Goal: Find specific page/section: Find specific page/section

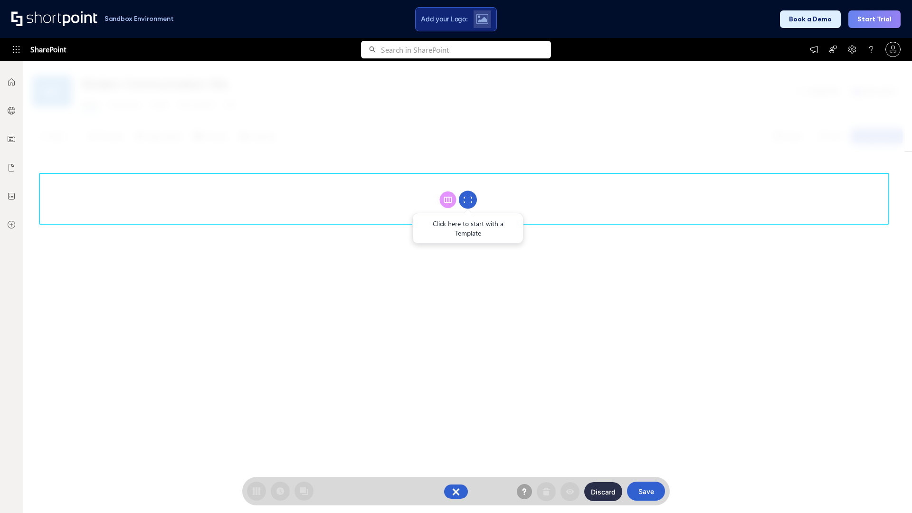
click at [468, 200] on circle at bounding box center [468, 200] width 18 height 18
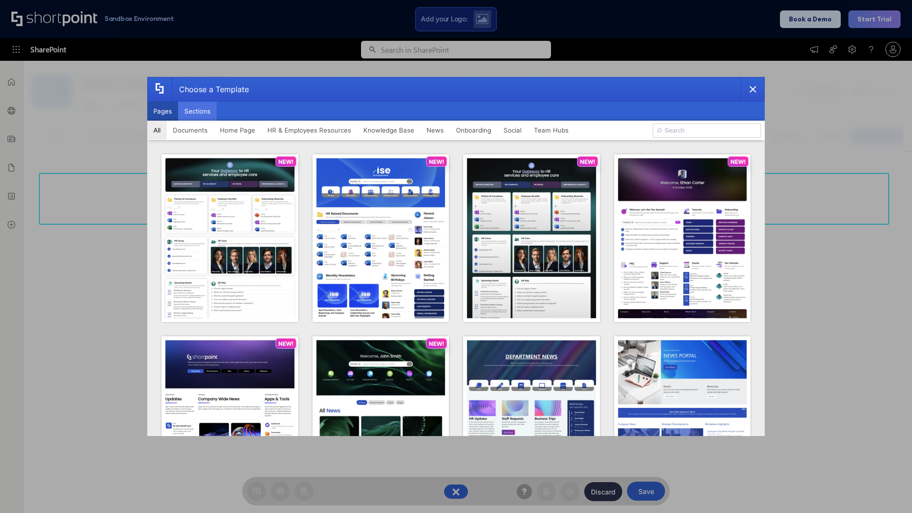
click at [197, 111] on button "Sections" at bounding box center [197, 111] width 38 height 19
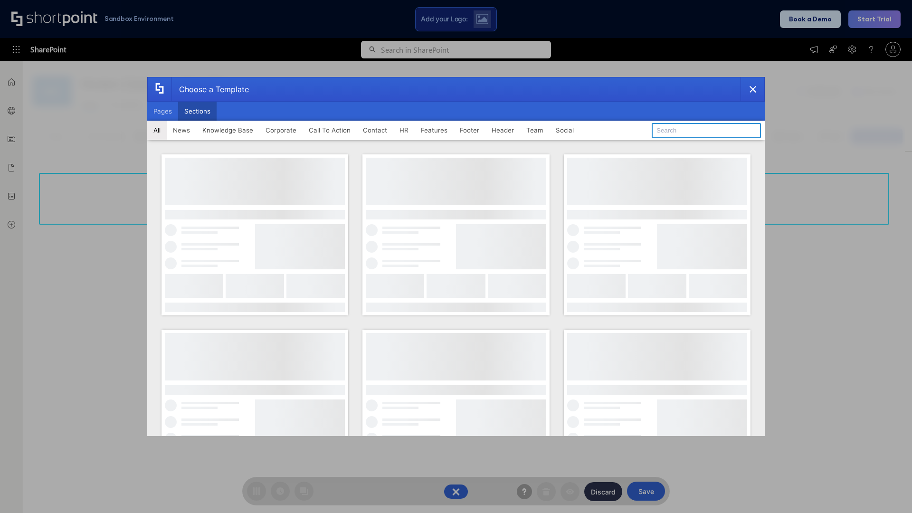
type input "News Kit 1"
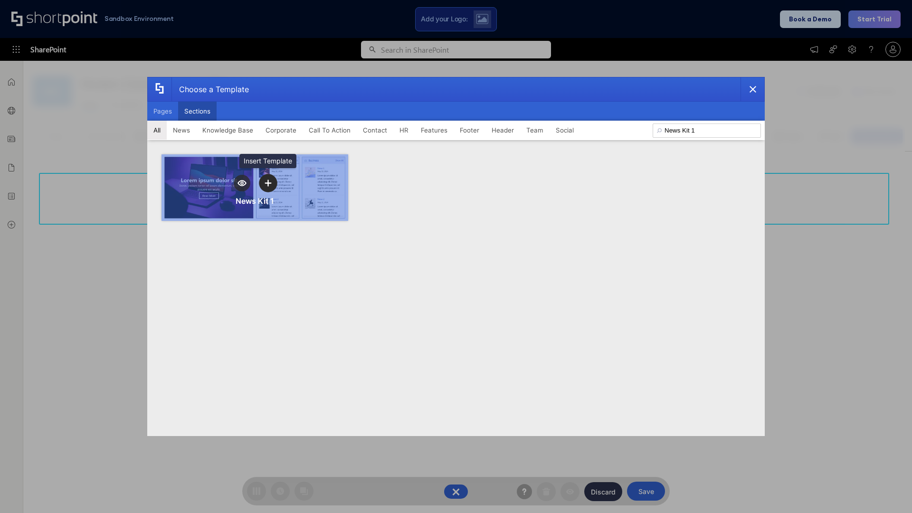
click at [268, 183] on icon "template selector" at bounding box center [268, 183] width 7 height 7
